Goal: Information Seeking & Learning: Understand process/instructions

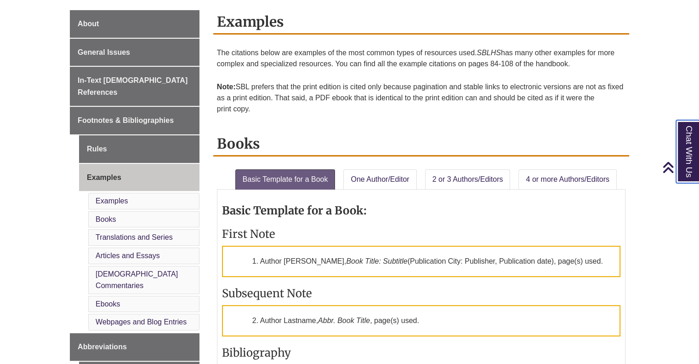
scroll to position [224, 0]
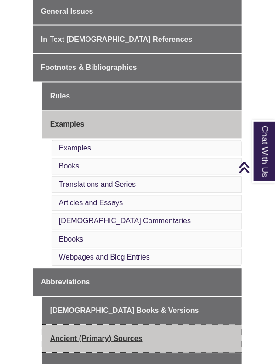
scroll to position [270, 0]
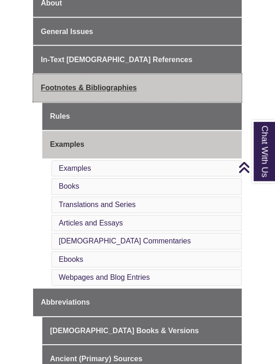
click at [115, 82] on link "Footnotes & Bibliographies" at bounding box center [137, 88] width 209 height 28
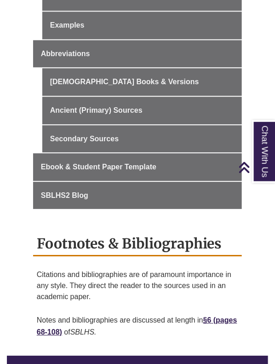
scroll to position [409, 0]
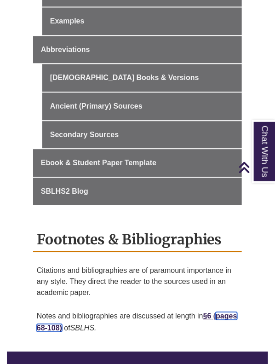
click at [81, 326] on link "pages 68-108)" at bounding box center [137, 322] width 200 height 20
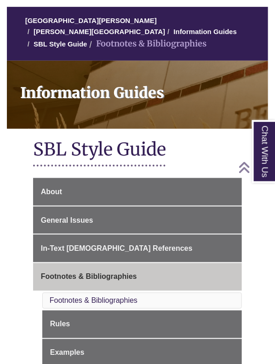
scroll to position [44, 0]
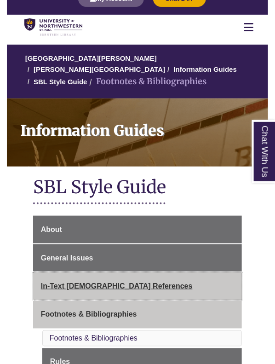
click at [93, 282] on span "In-Text [DEMOGRAPHIC_DATA] References" at bounding box center [117, 286] width 152 height 8
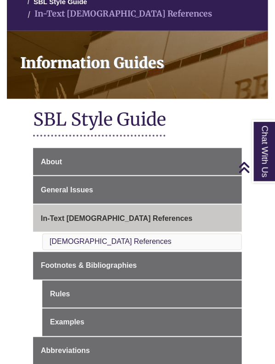
scroll to position [120, 0]
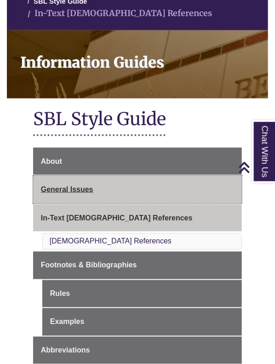
click at [90, 176] on link "General Issues" at bounding box center [137, 190] width 209 height 28
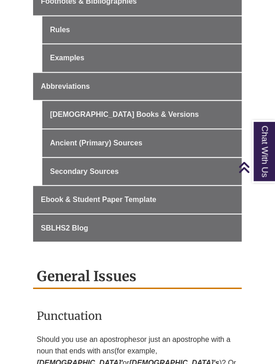
scroll to position [305, 0]
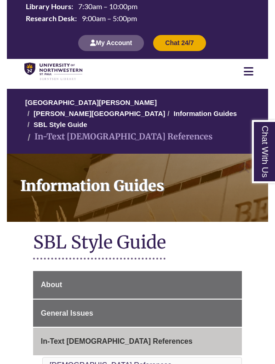
scroll to position [118, 0]
